Goal: Task Accomplishment & Management: Use online tool/utility

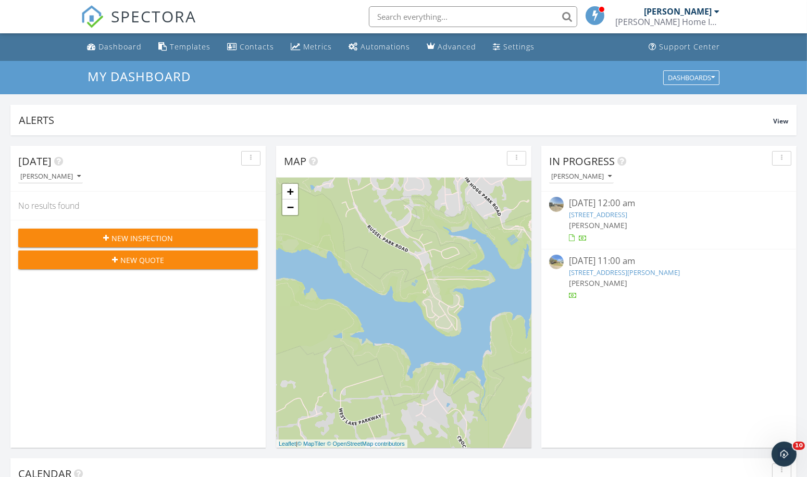
click at [592, 210] on link "990 Corinthian Rd, Prosper, TX 75078" at bounding box center [598, 214] width 58 height 9
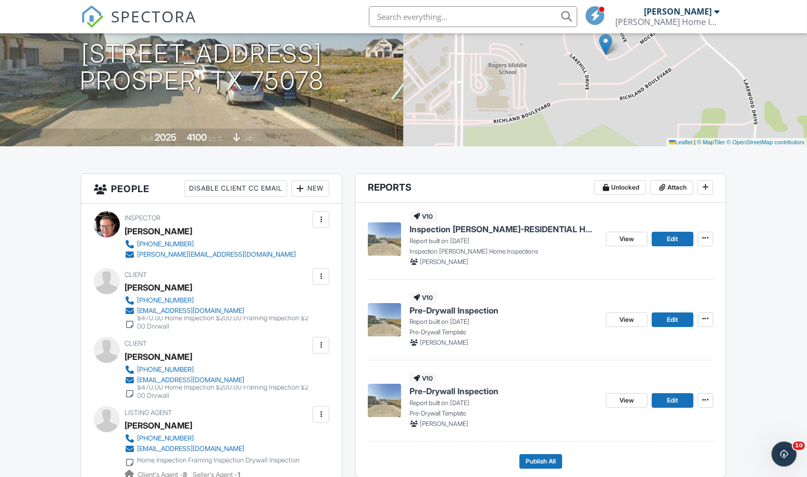
scroll to position [28, 0]
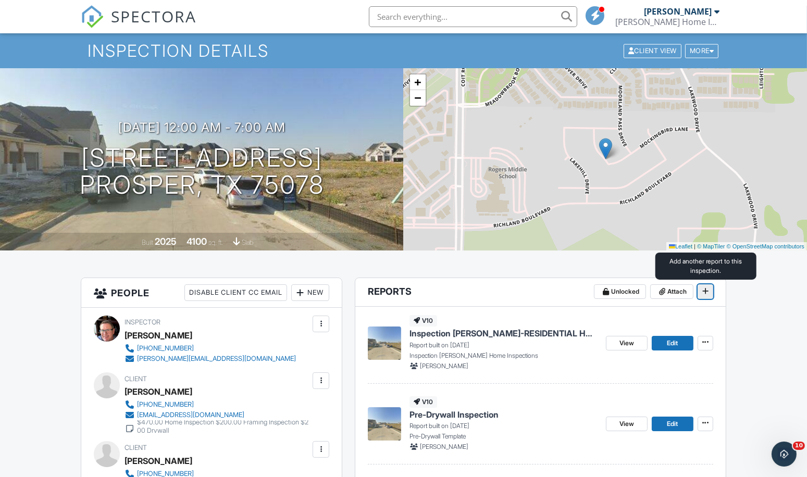
click at [707, 289] on icon at bounding box center [705, 291] width 6 height 7
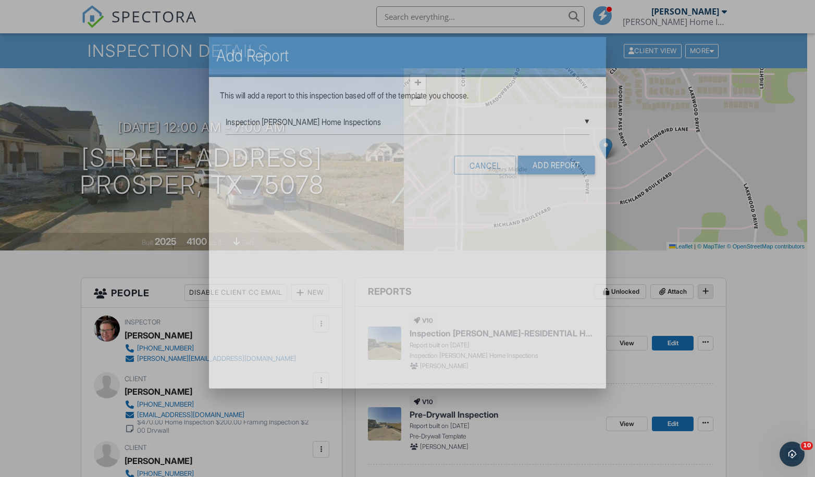
click at [707, 289] on div at bounding box center [407, 246] width 815 height 597
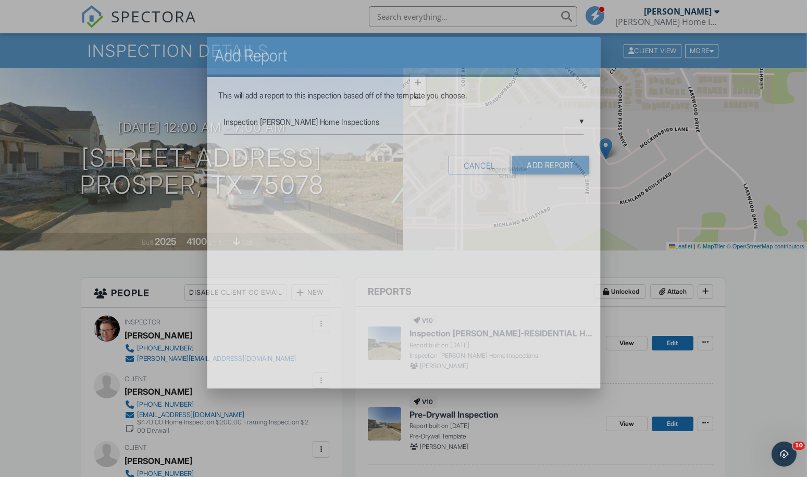
click at [707, 289] on div at bounding box center [403, 246] width 807 height 597
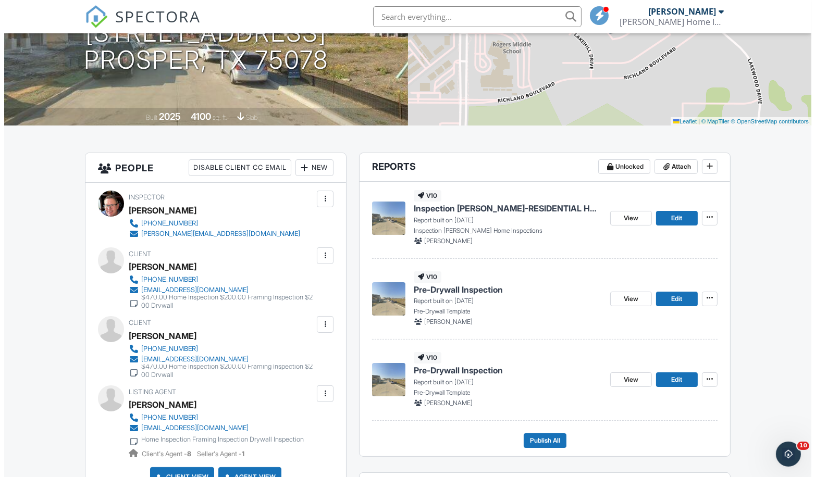
scroll to position [180, 0]
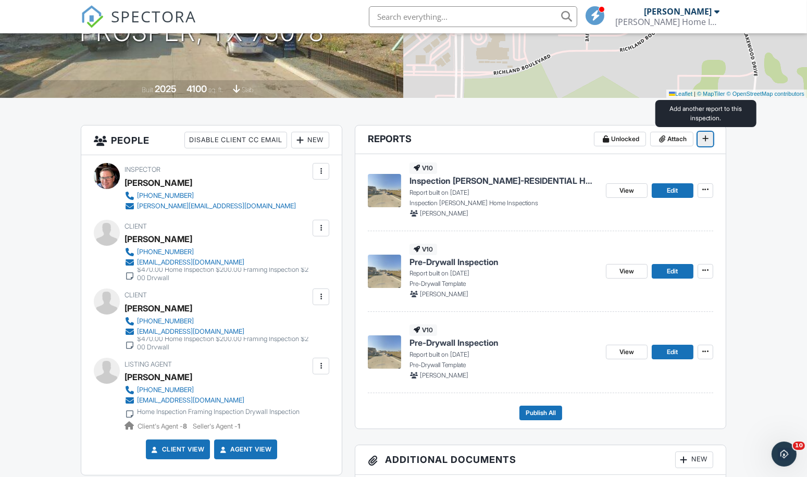
click at [702, 137] on icon at bounding box center [705, 138] width 6 height 7
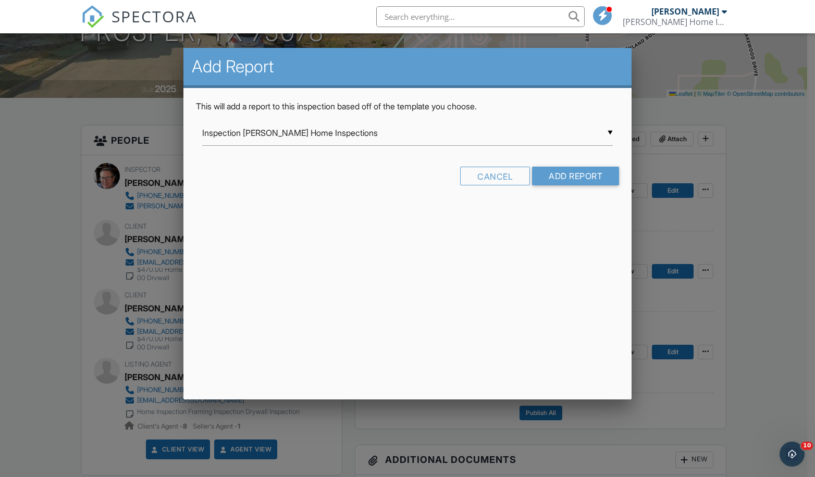
click at [610, 131] on div "▼ Inspection McGee Home Inspections Inspection McGee Home Inspections Swimming …" at bounding box center [407, 133] width 411 height 26
click at [593, 349] on span "TREC REI 7-6" at bounding box center [407, 342] width 411 height 26
type input "TREC REI 7-6"
click at [610, 132] on div "▼ TREC REI 7-6 Inspection McGee Home Inspections Swimming Pool and Spa Template…" at bounding box center [407, 133] width 411 height 26
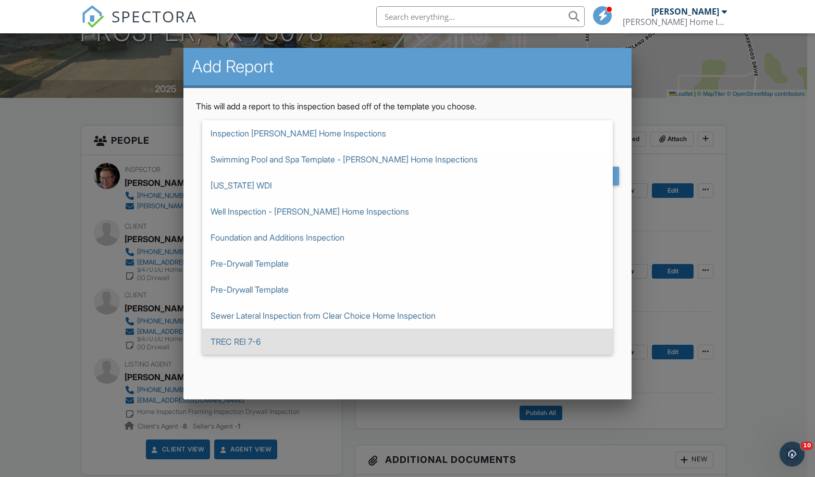
scroll to position [0, 0]
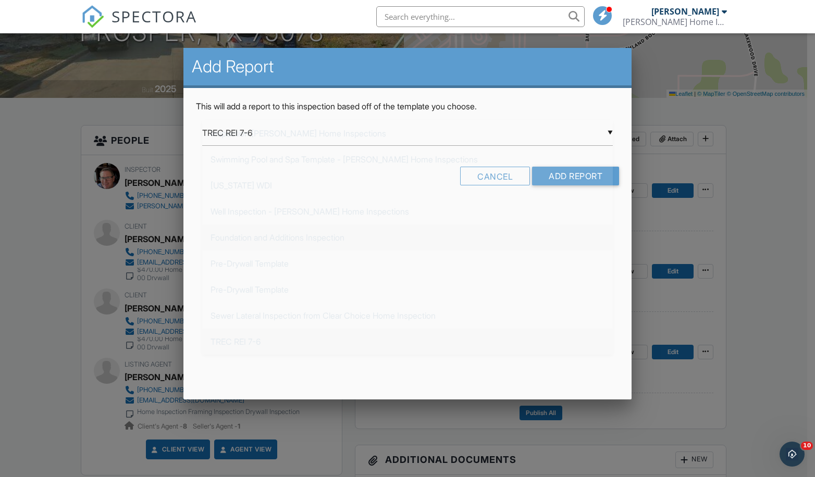
click at [460, 236] on div "Add Report This will add a report to this inspection based off of the template …" at bounding box center [407, 224] width 448 height 352
click at [553, 172] on input "Add Report" at bounding box center [575, 176] width 87 height 19
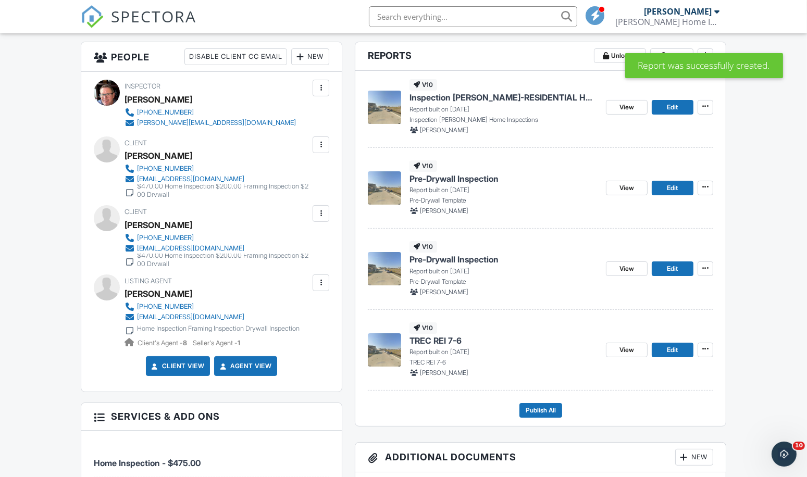
click at [421, 344] on span "TREC REI 7-6" at bounding box center [435, 340] width 52 height 11
